Goal: Information Seeking & Learning: Compare options

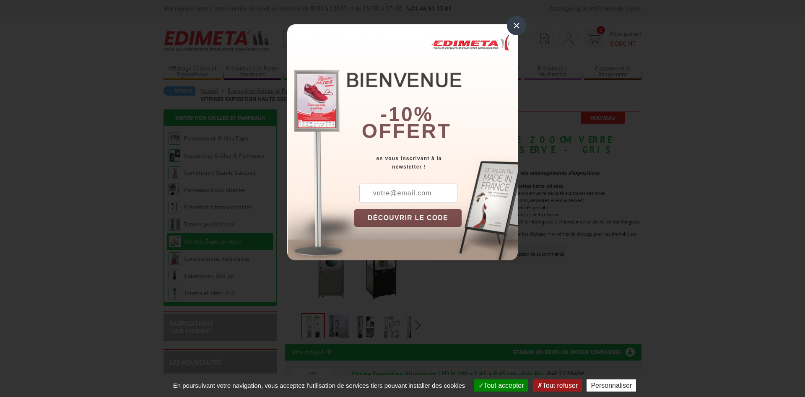
click at [514, 25] on div "×" at bounding box center [516, 25] width 19 height 19
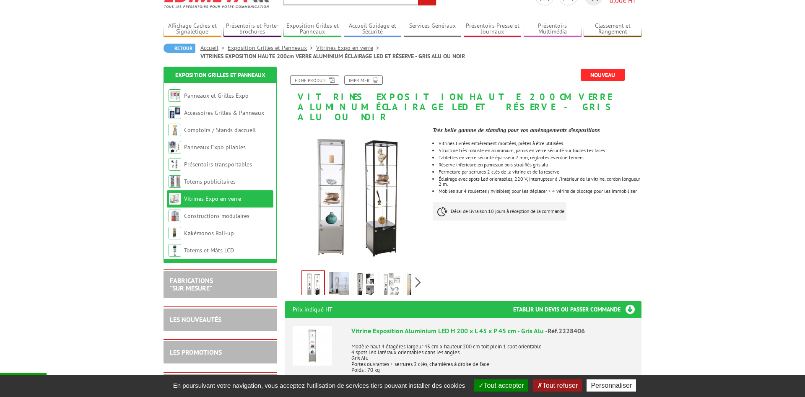
scroll to position [86, 0]
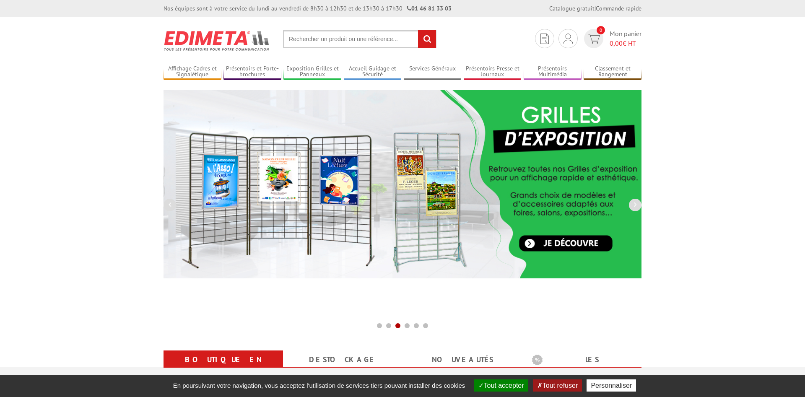
click at [324, 41] on input "text" at bounding box center [359, 39] width 153 height 18
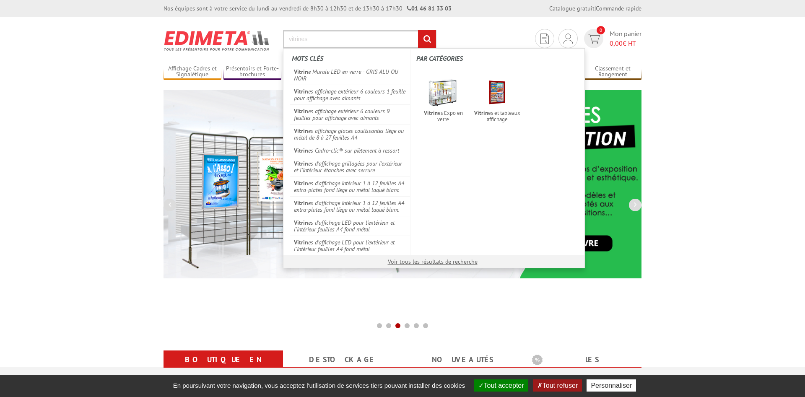
type input "vitrines"
click at [418, 30] on input "rechercher" at bounding box center [427, 39] width 18 height 18
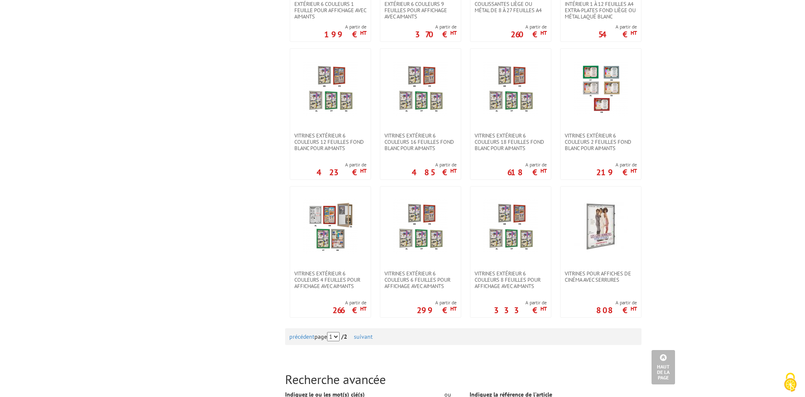
scroll to position [855, 0]
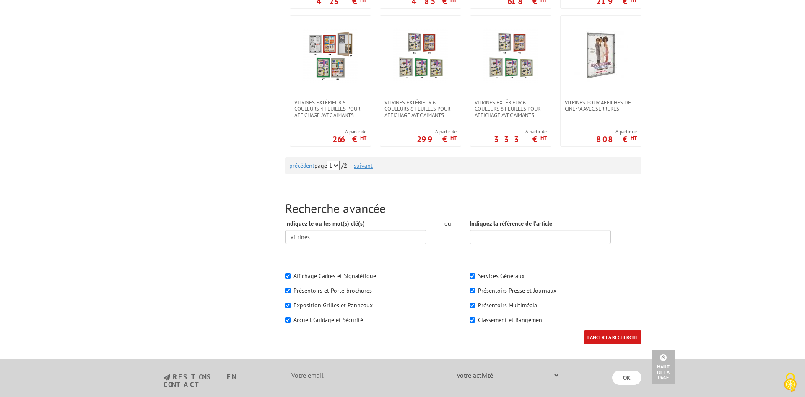
click at [366, 166] on link "suivant" at bounding box center [363, 166] width 19 height 8
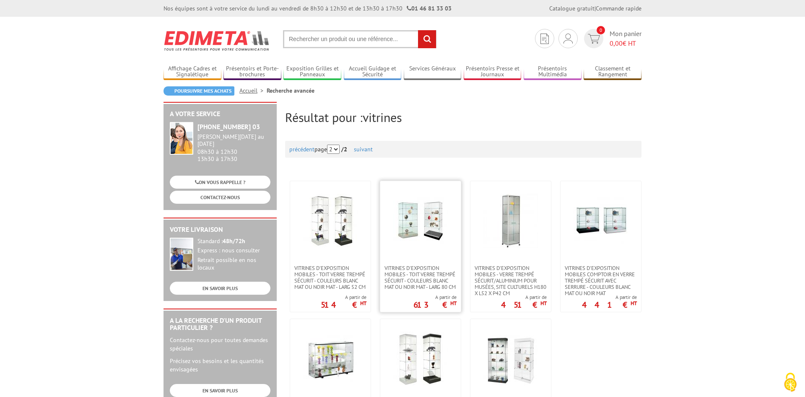
click at [433, 219] on img at bounding box center [420, 221] width 54 height 54
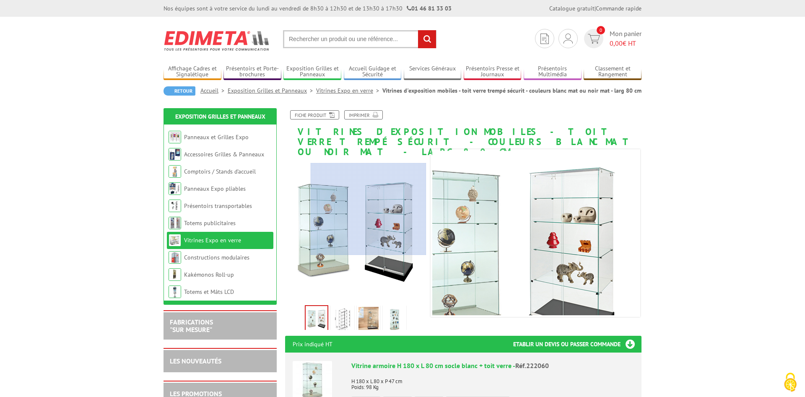
click at [391, 209] on div at bounding box center [369, 209] width 116 height 92
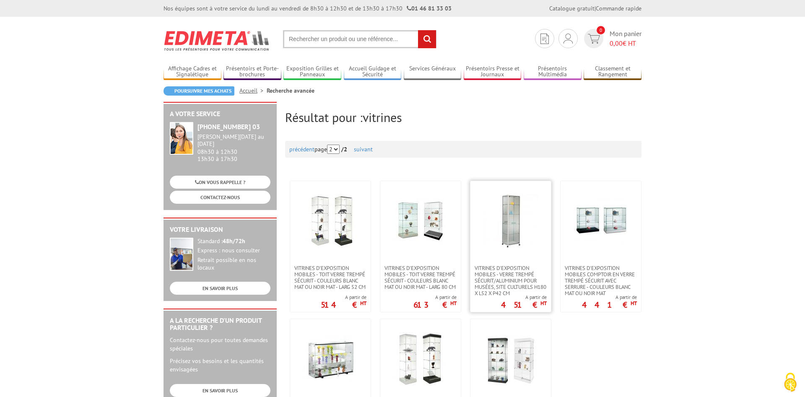
click at [499, 220] on img at bounding box center [510, 221] width 54 height 54
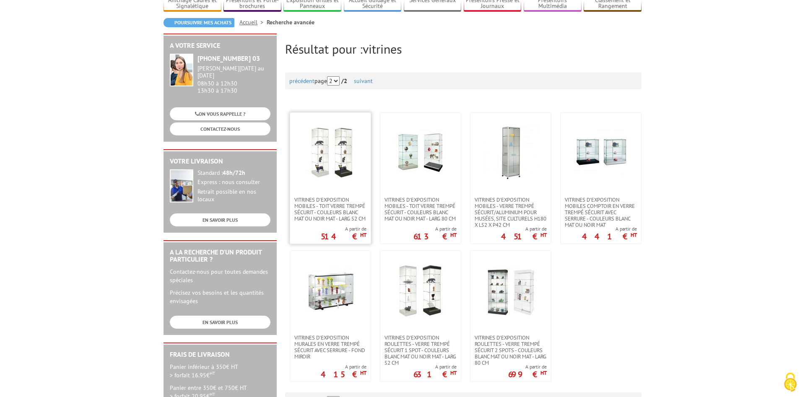
scroll to position [86, 0]
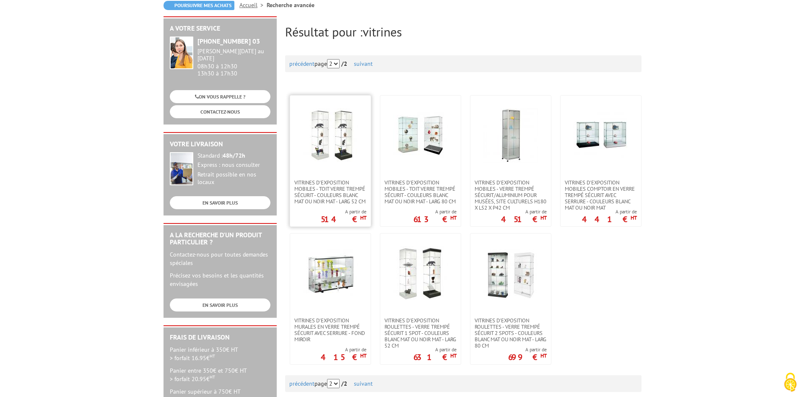
click at [347, 134] on img at bounding box center [330, 135] width 54 height 54
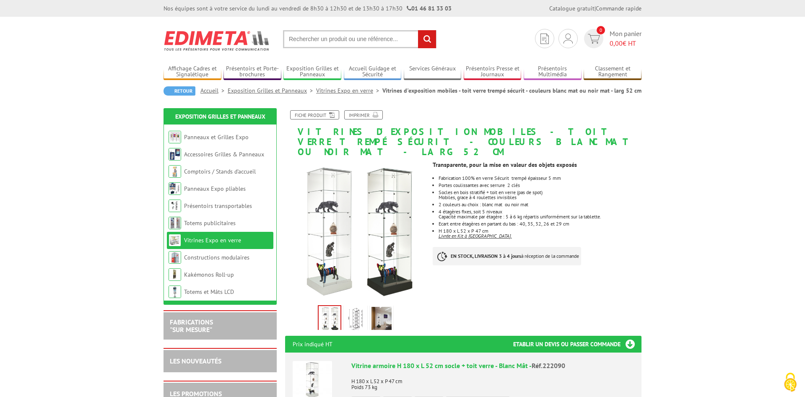
click at [381, 311] on img at bounding box center [381, 320] width 20 height 26
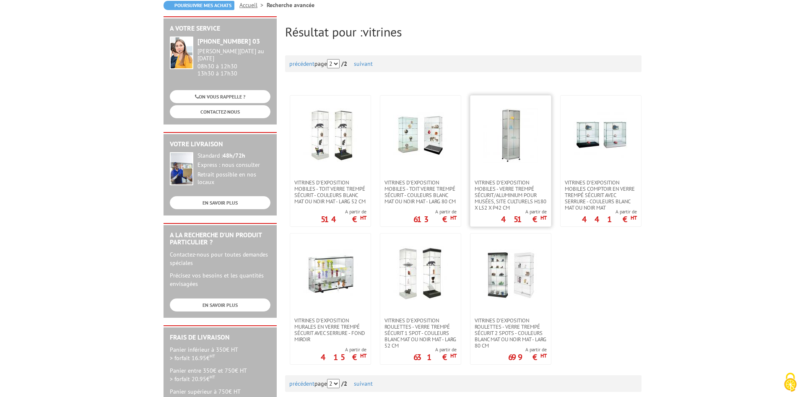
scroll to position [86, 0]
